Goal: Check status

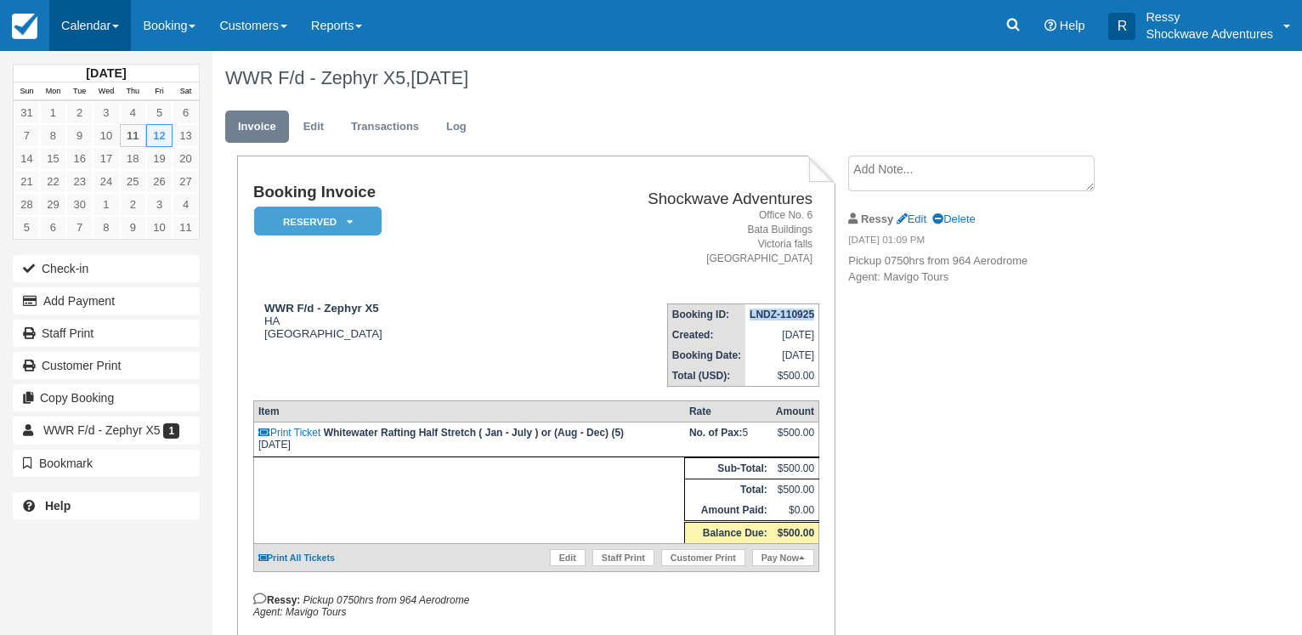
click at [101, 31] on link "Calendar" at bounding box center [90, 25] width 82 height 51
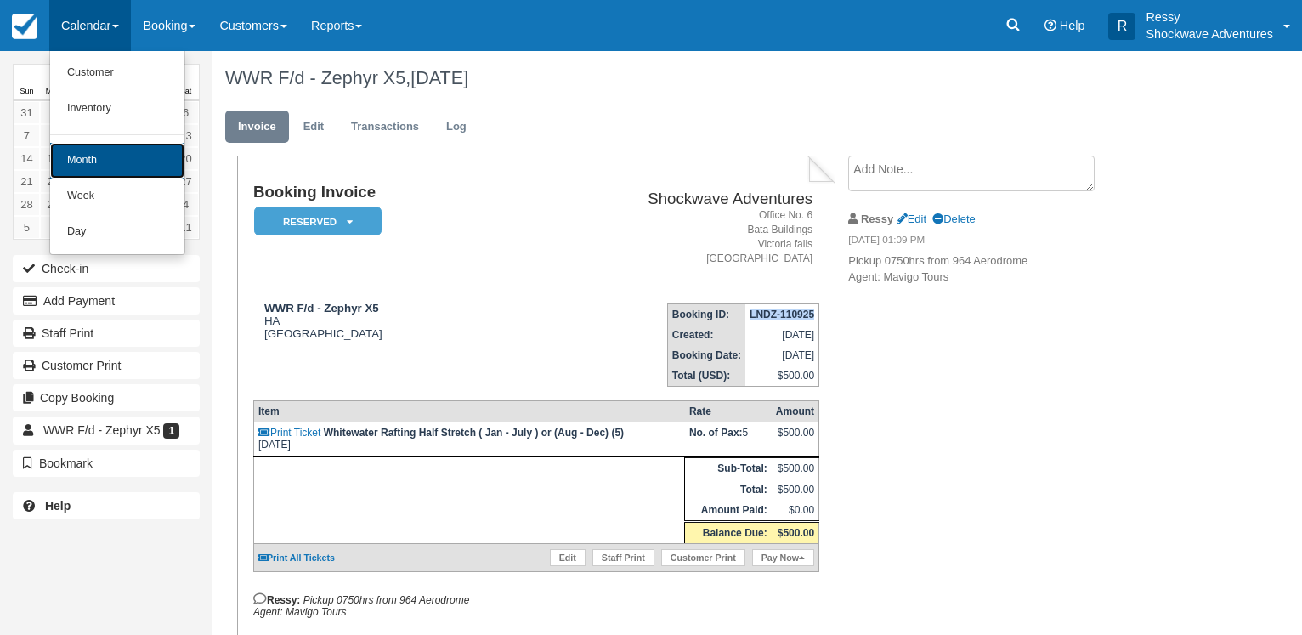
click at [75, 148] on link "Month" at bounding box center [117, 161] width 134 height 36
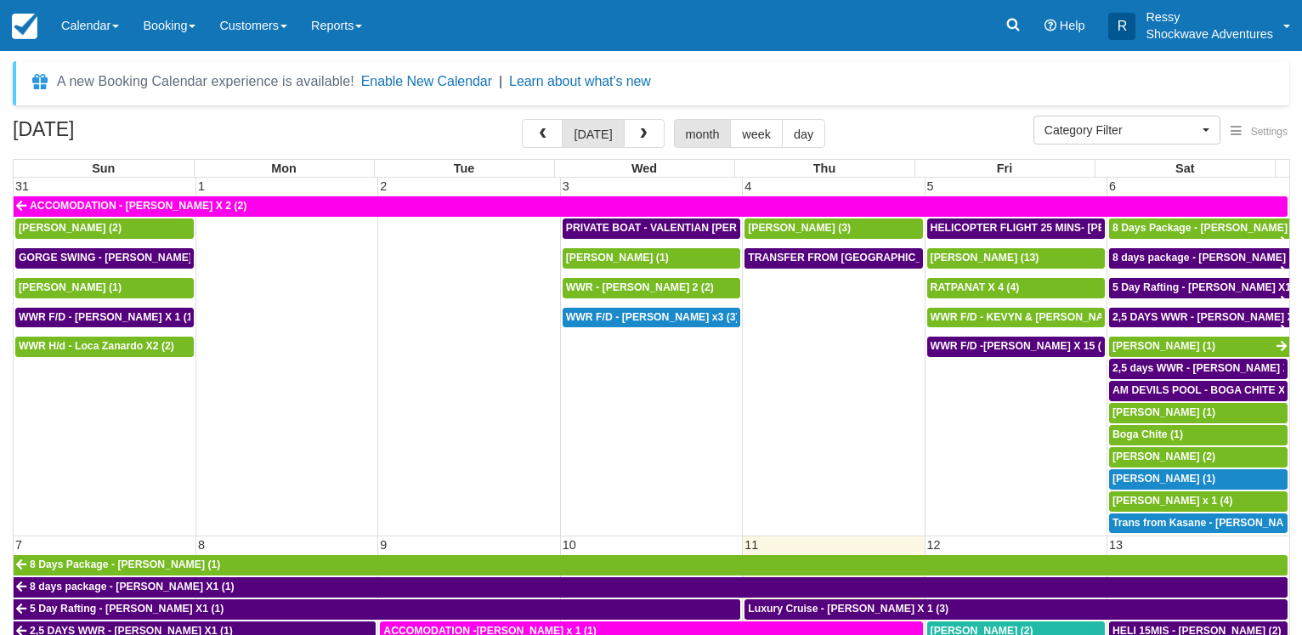
select select
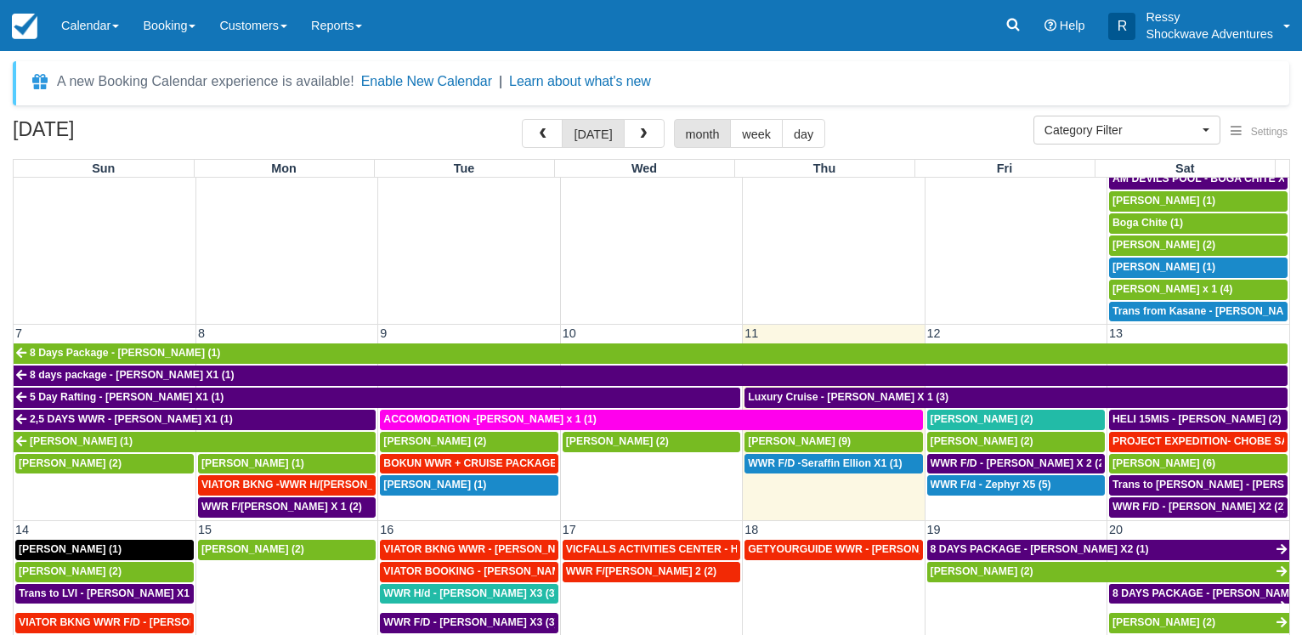
scroll to position [245, 0]
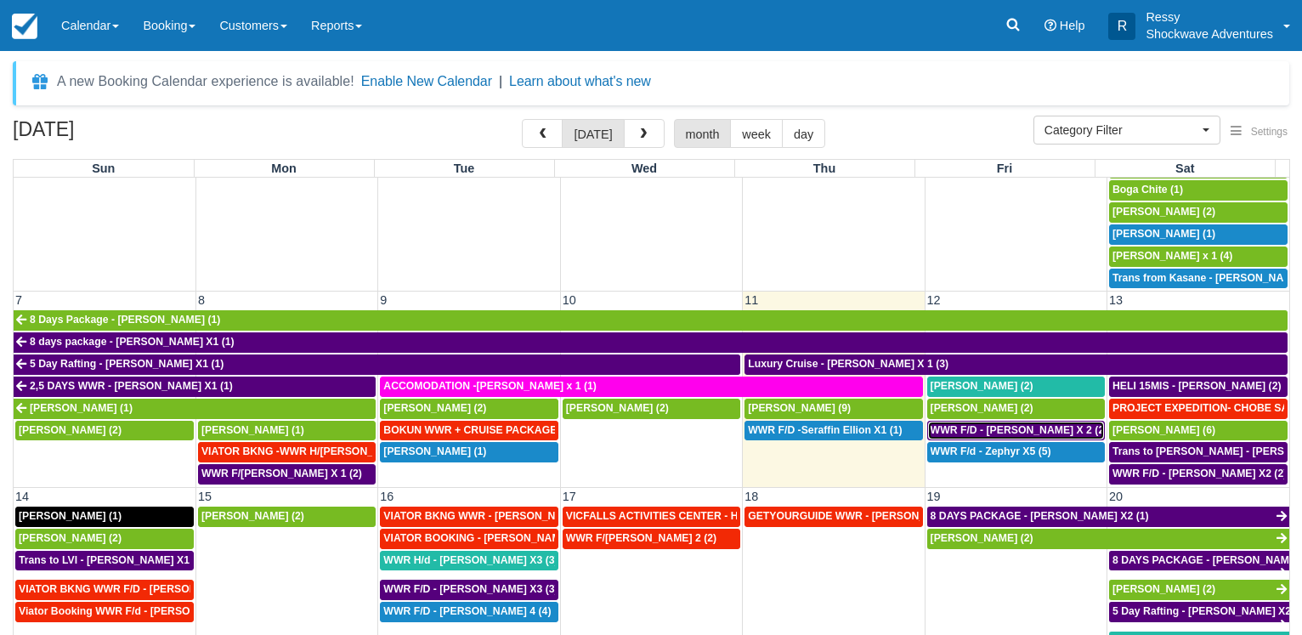
click at [1017, 424] on span "WWR F/D - JULIE QUINN X 2 (2)" at bounding box center [1019, 430] width 178 height 12
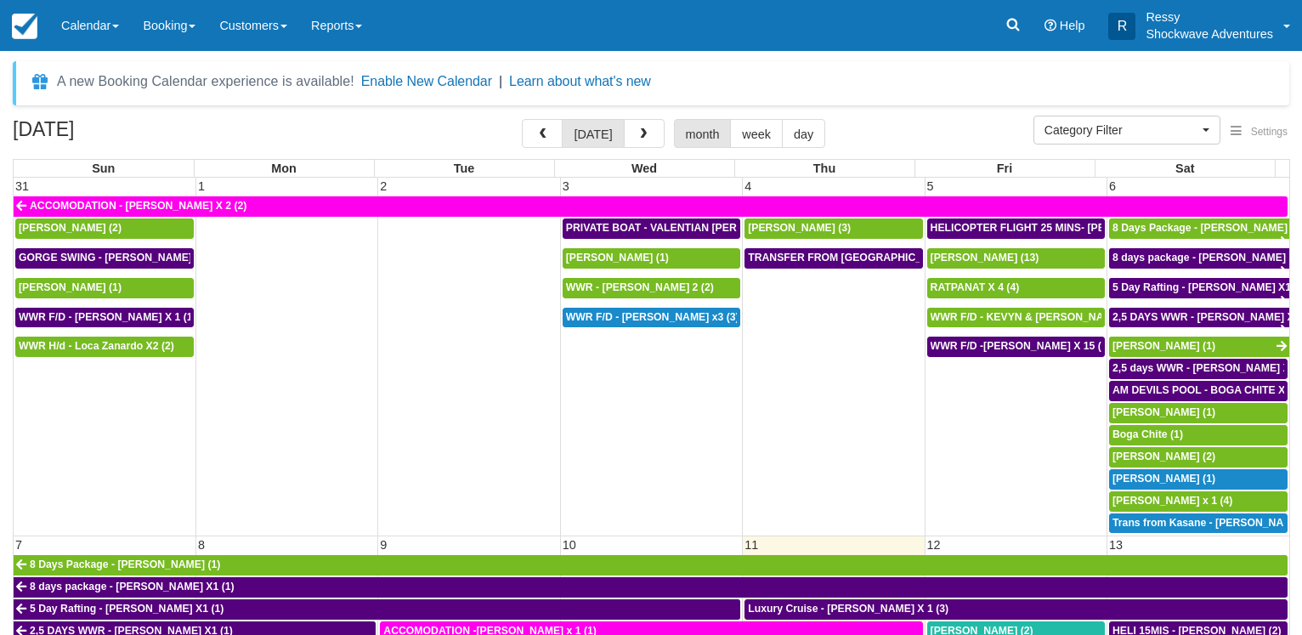
select select
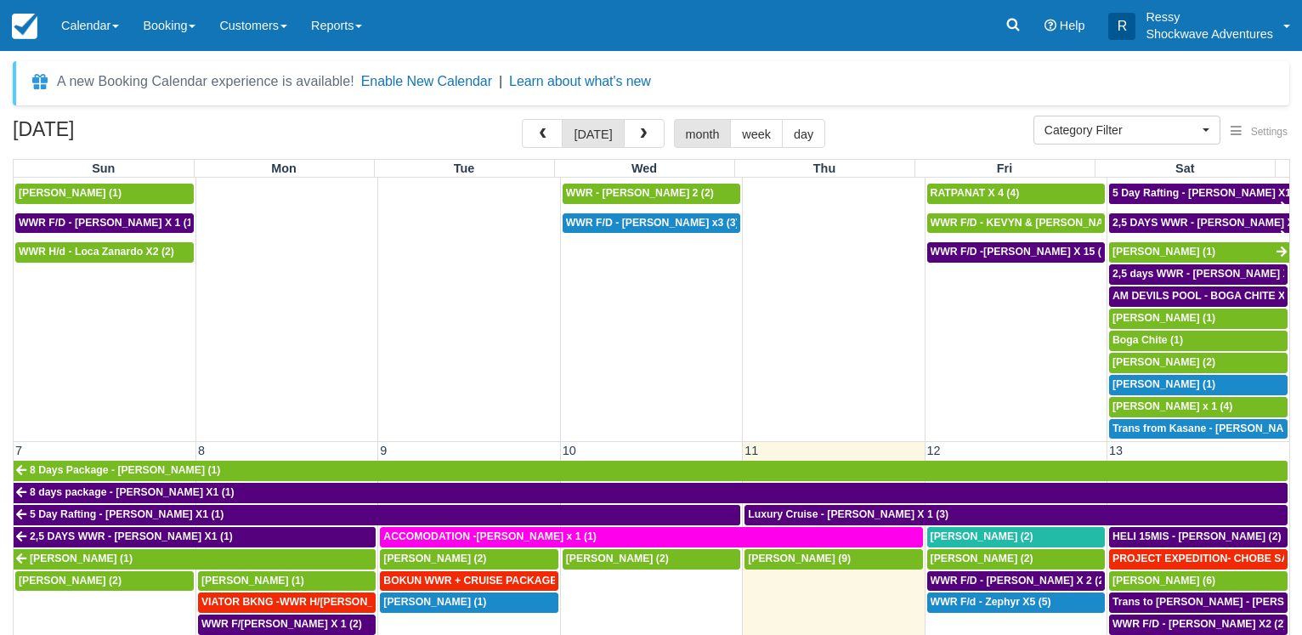
scroll to position [245, 0]
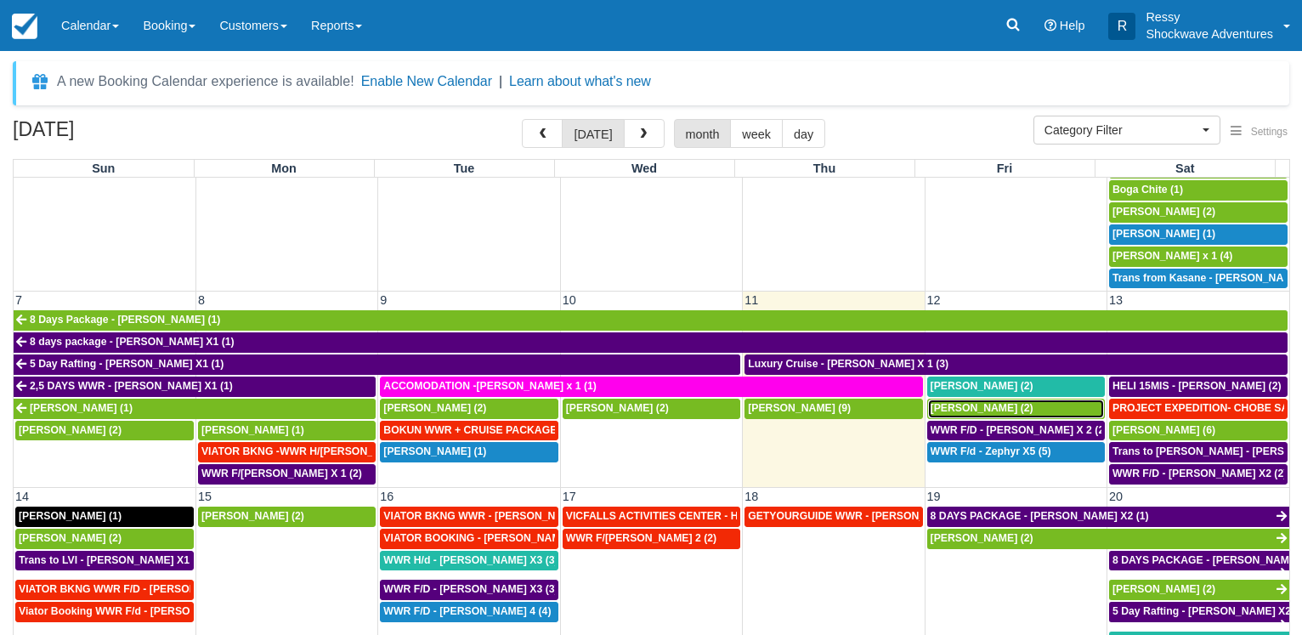
click at [967, 404] on span "Kevin Doria (2)" at bounding box center [981, 408] width 103 height 12
